Goal: Transaction & Acquisition: Purchase product/service

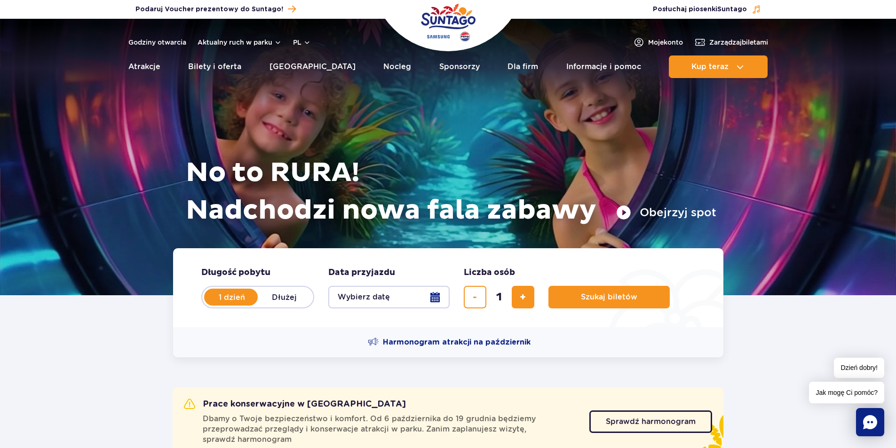
click at [410, 299] on button "Wybierz datę" at bounding box center [388, 297] width 121 height 23
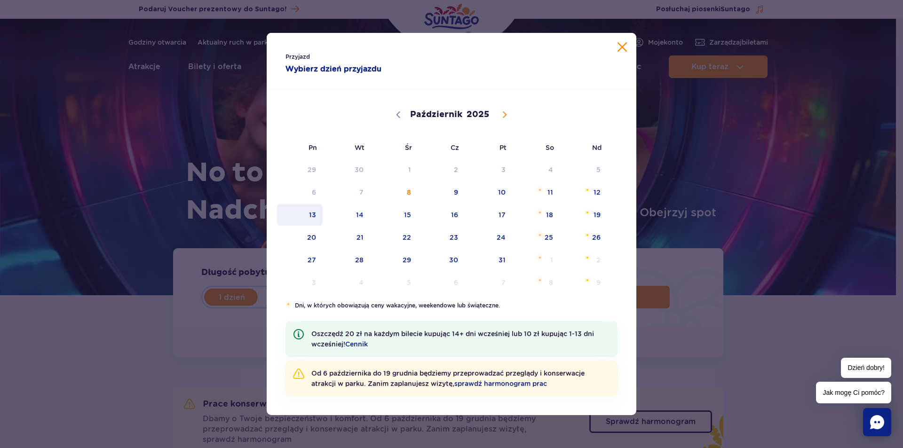
click at [316, 217] on span "13" at bounding box center [300, 215] width 48 height 22
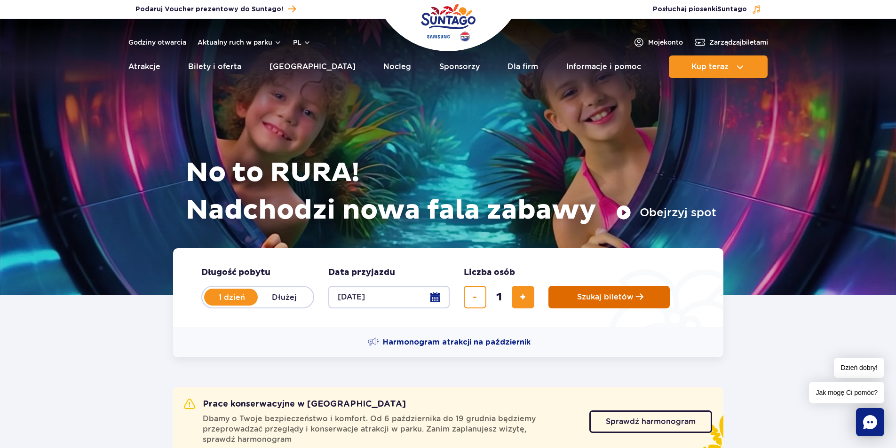
click at [588, 299] on span "Szukaj biletów" at bounding box center [605, 297] width 56 height 8
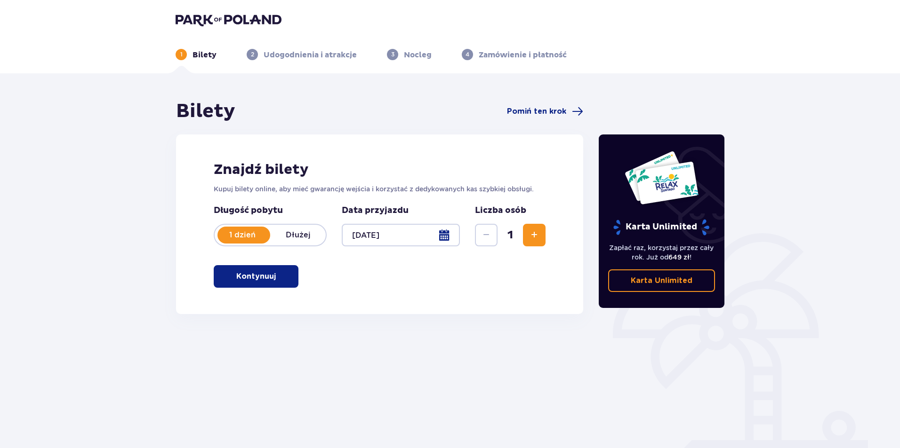
click at [272, 274] on span "button" at bounding box center [277, 276] width 11 height 11
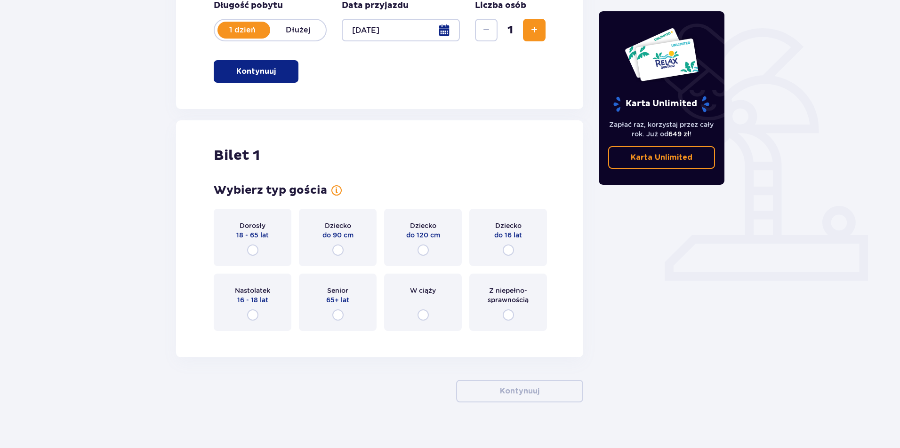
scroll to position [216, 0]
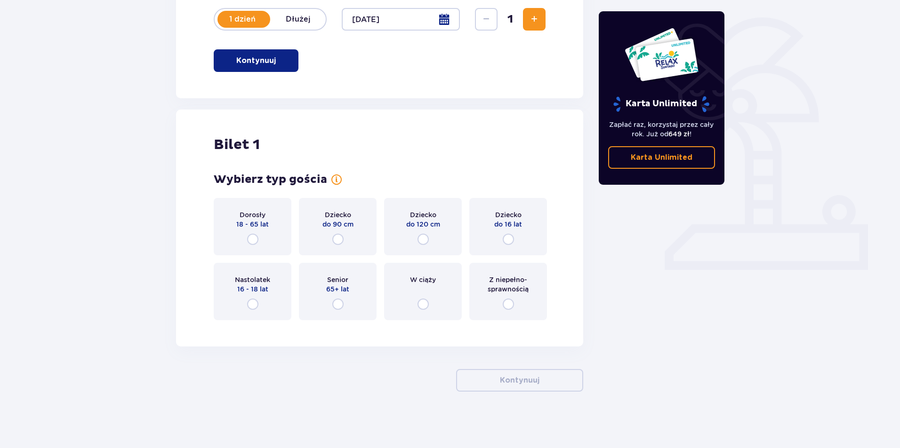
click at [501, 238] on div "Dziecko do 16 lat" at bounding box center [508, 226] width 78 height 57
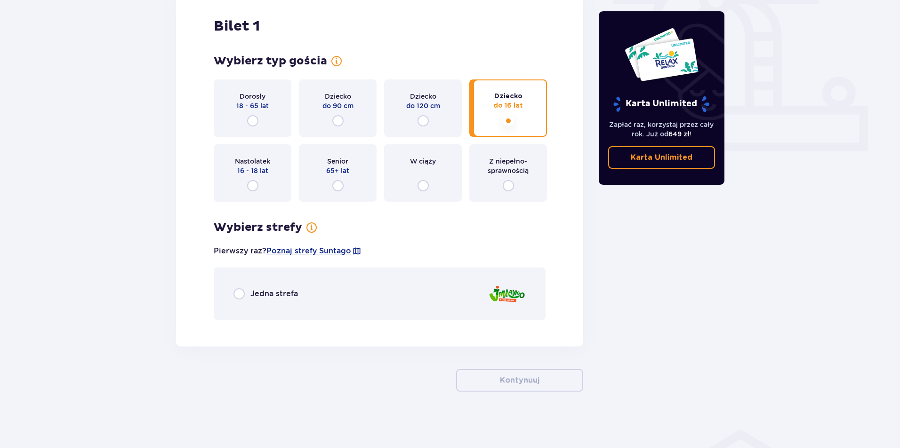
click at [240, 186] on div "Nastolatek 16 - 18 lat" at bounding box center [253, 172] width 78 height 57
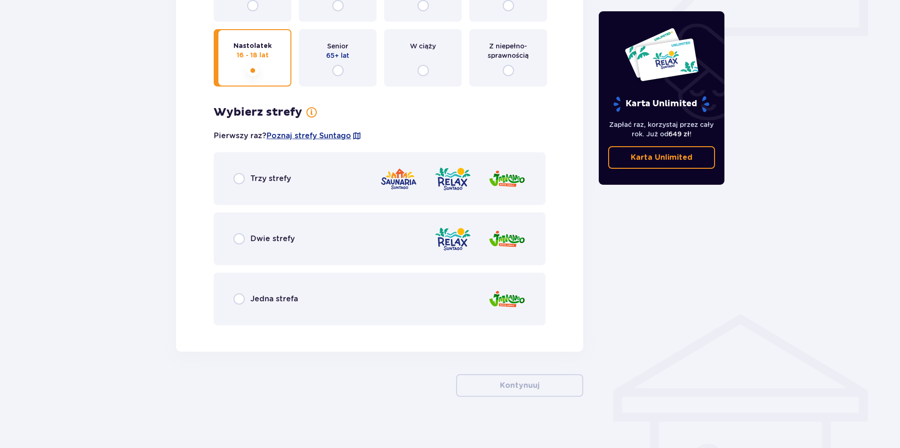
scroll to position [455, 0]
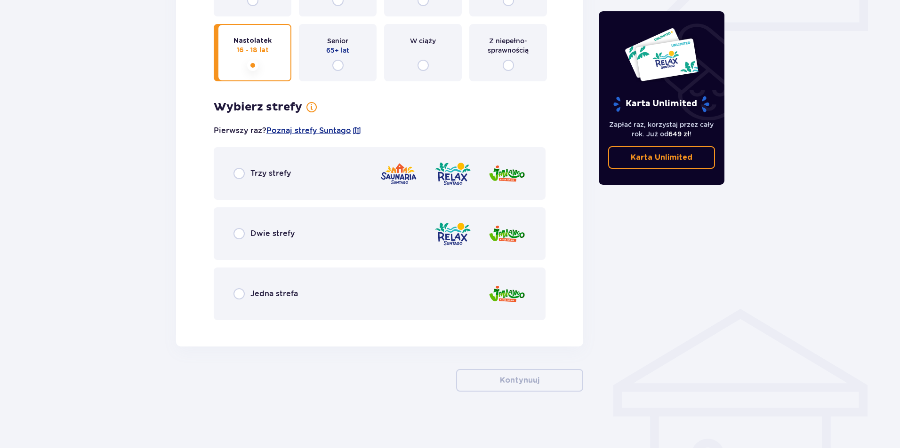
click at [313, 191] on div "Trzy strefy" at bounding box center [380, 173] width 332 height 53
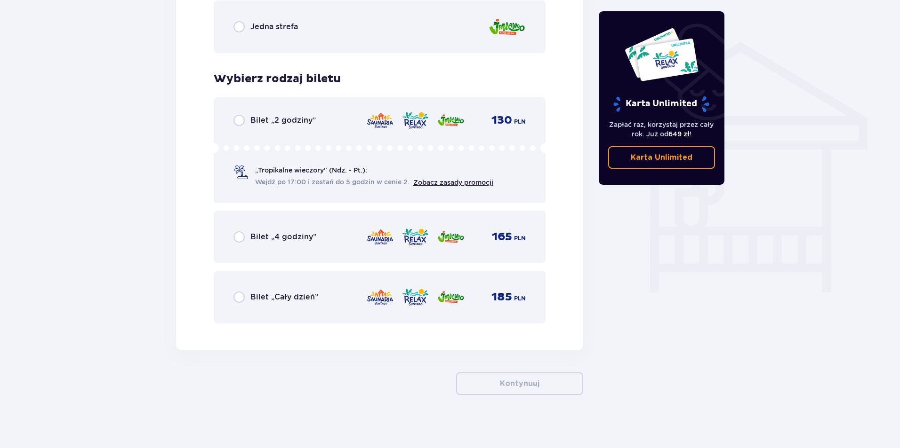
scroll to position [726, 0]
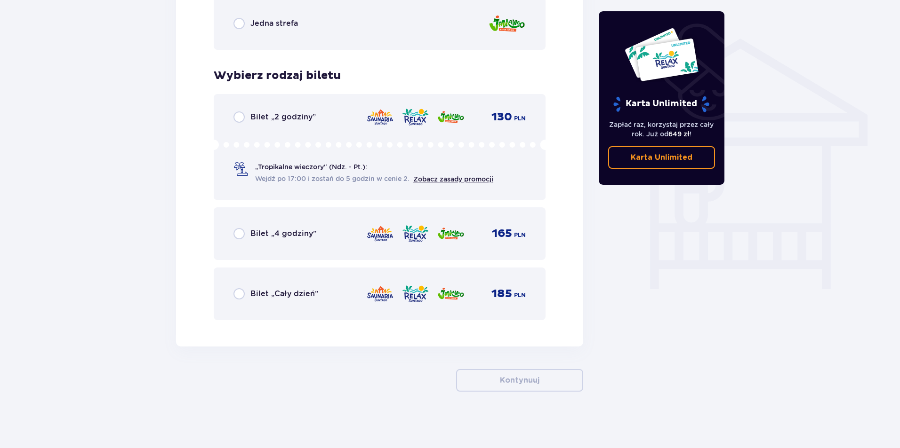
click at [319, 289] on div "Bilet „Cały dzień” 185 PLN" at bounding box center [379, 294] width 292 height 20
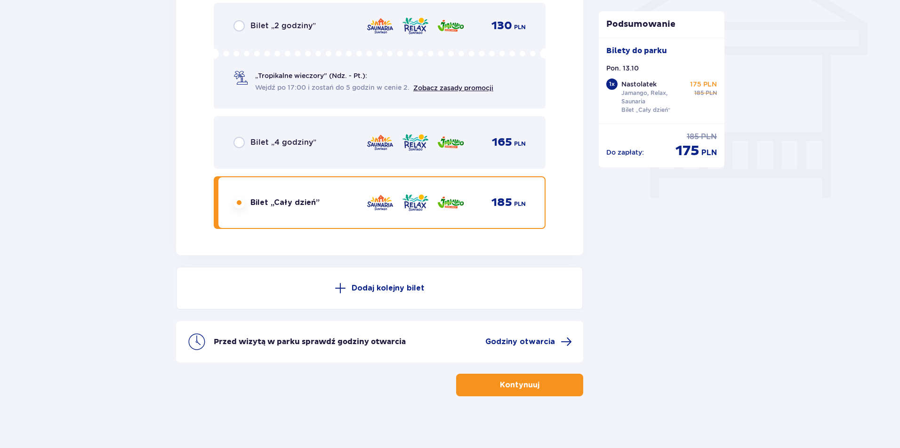
scroll to position [822, 0]
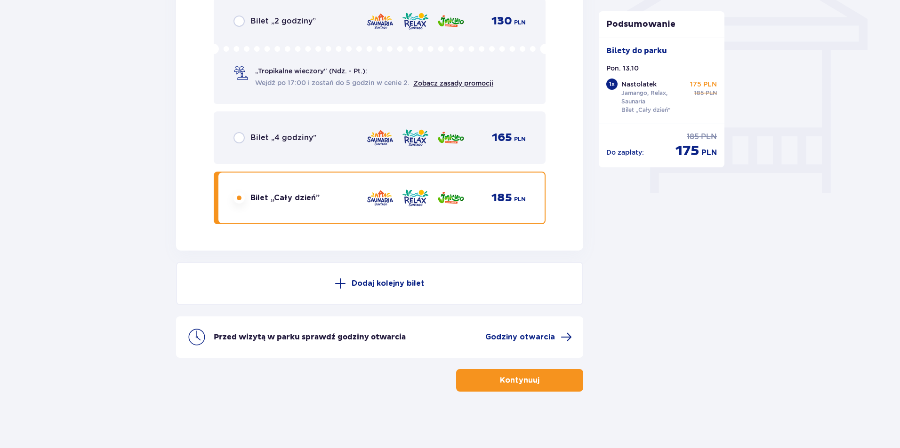
click at [481, 372] on button "Kontynuuj" at bounding box center [519, 380] width 127 height 23
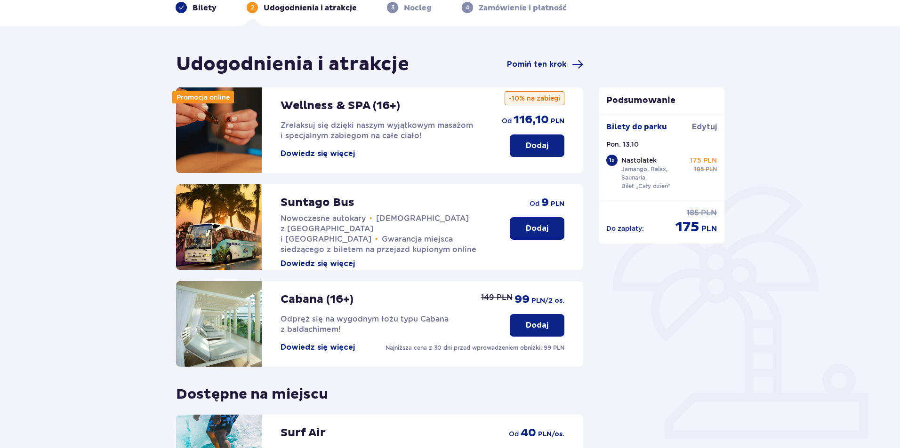
click at [536, 232] on p "Dodaj" at bounding box center [537, 228] width 23 height 10
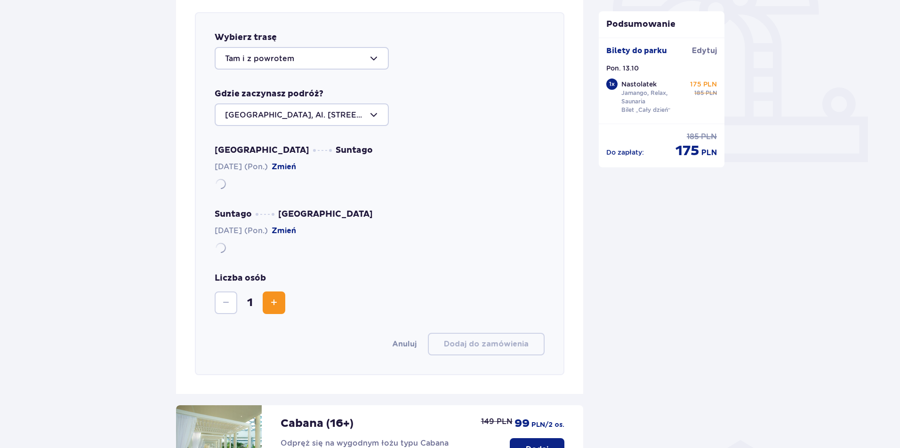
scroll to position [325, 0]
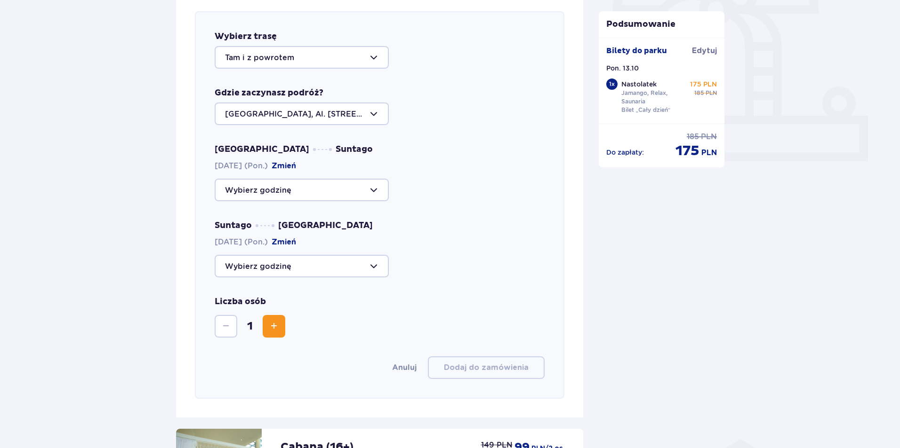
click at [295, 194] on div at bounding box center [302, 190] width 174 height 23
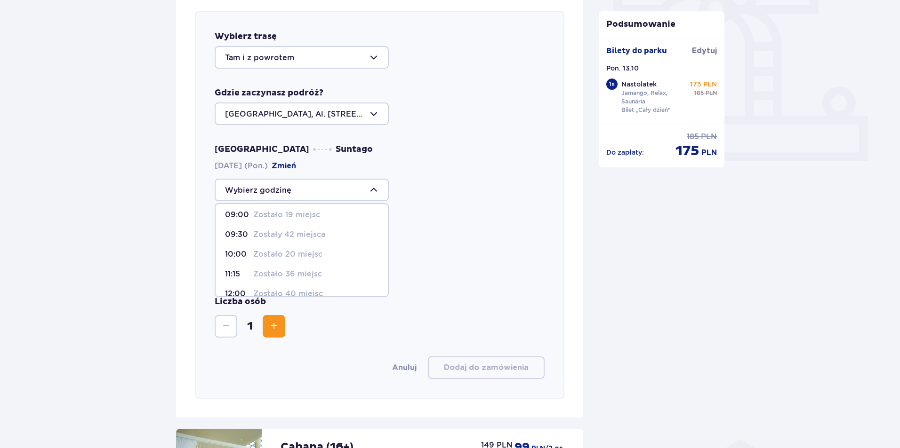
scroll to position [0, 0]
